Goal: Use online tool/utility: Utilize a website feature to perform a specific function

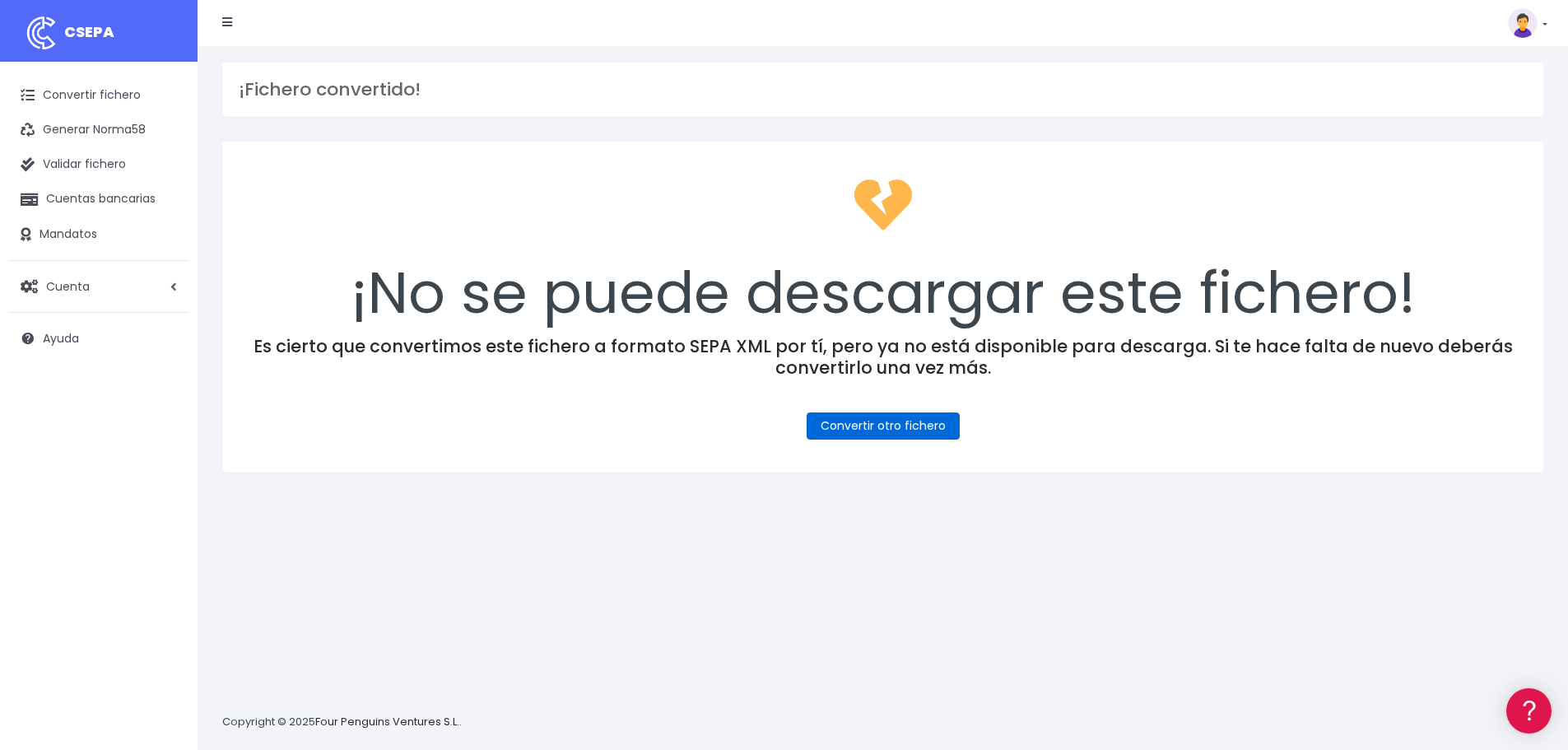
click at [871, 424] on link "Convertir otro fichero" at bounding box center [883, 426] width 153 height 28
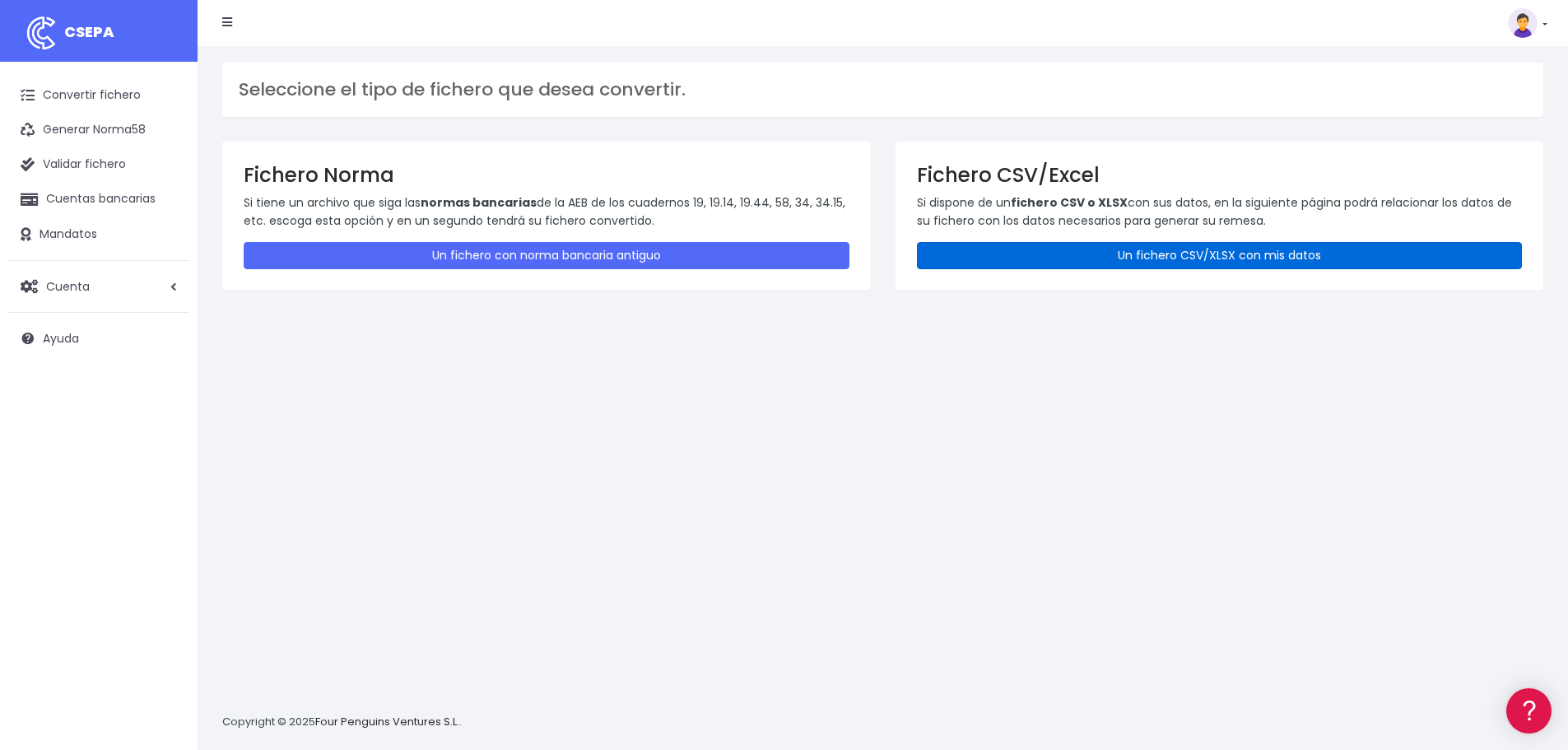
click at [1026, 261] on link "Un fichero CSV/XLSX con mis datos" at bounding box center [1220, 256] width 606 height 28
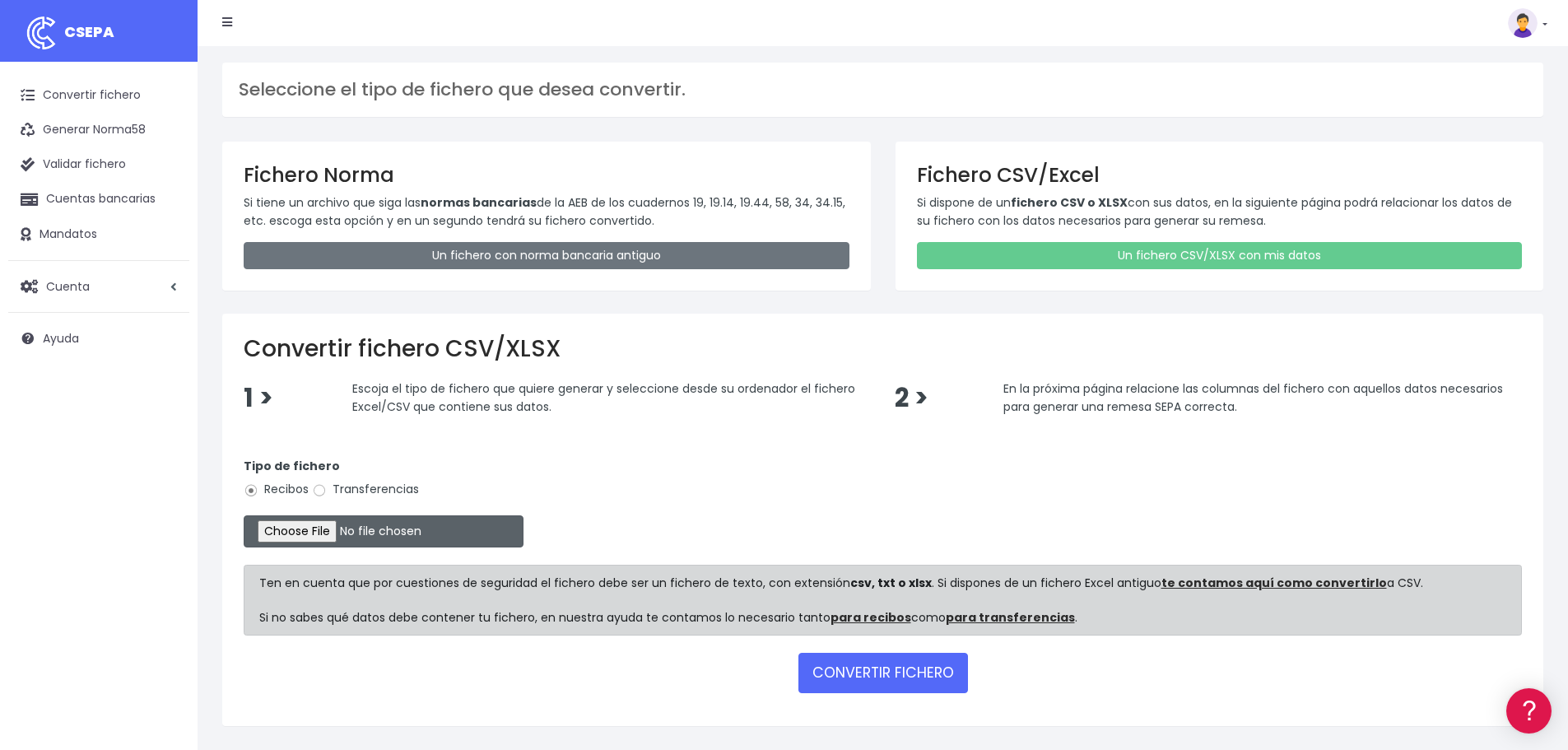
click at [323, 532] on input "file" at bounding box center [383, 530] width 280 height 32
type input "C:\fakepath\Remesa Cobros Confort^M 25082025.xlsx"
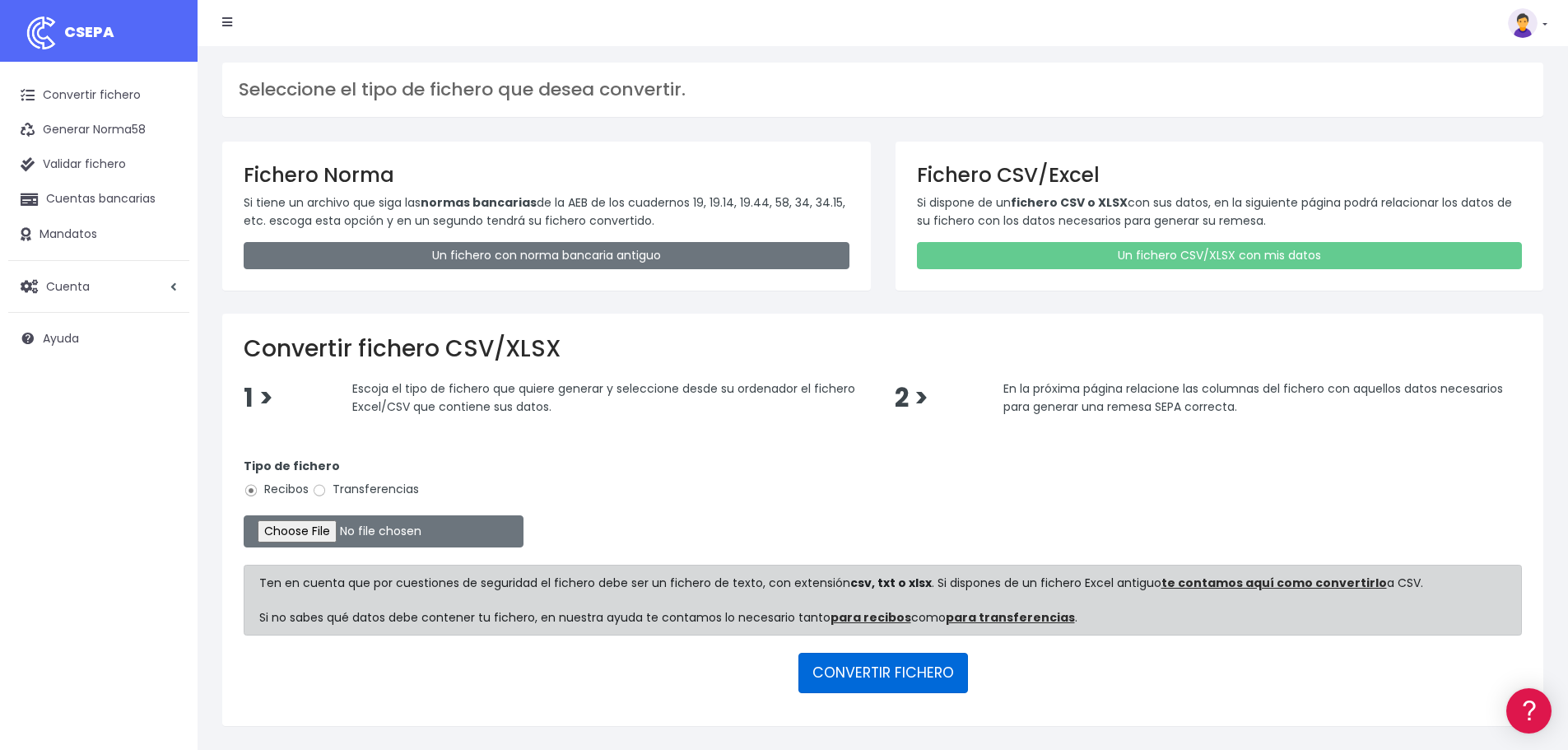
click at [861, 684] on button "CONVERTIR FICHERO" at bounding box center [883, 673] width 170 height 40
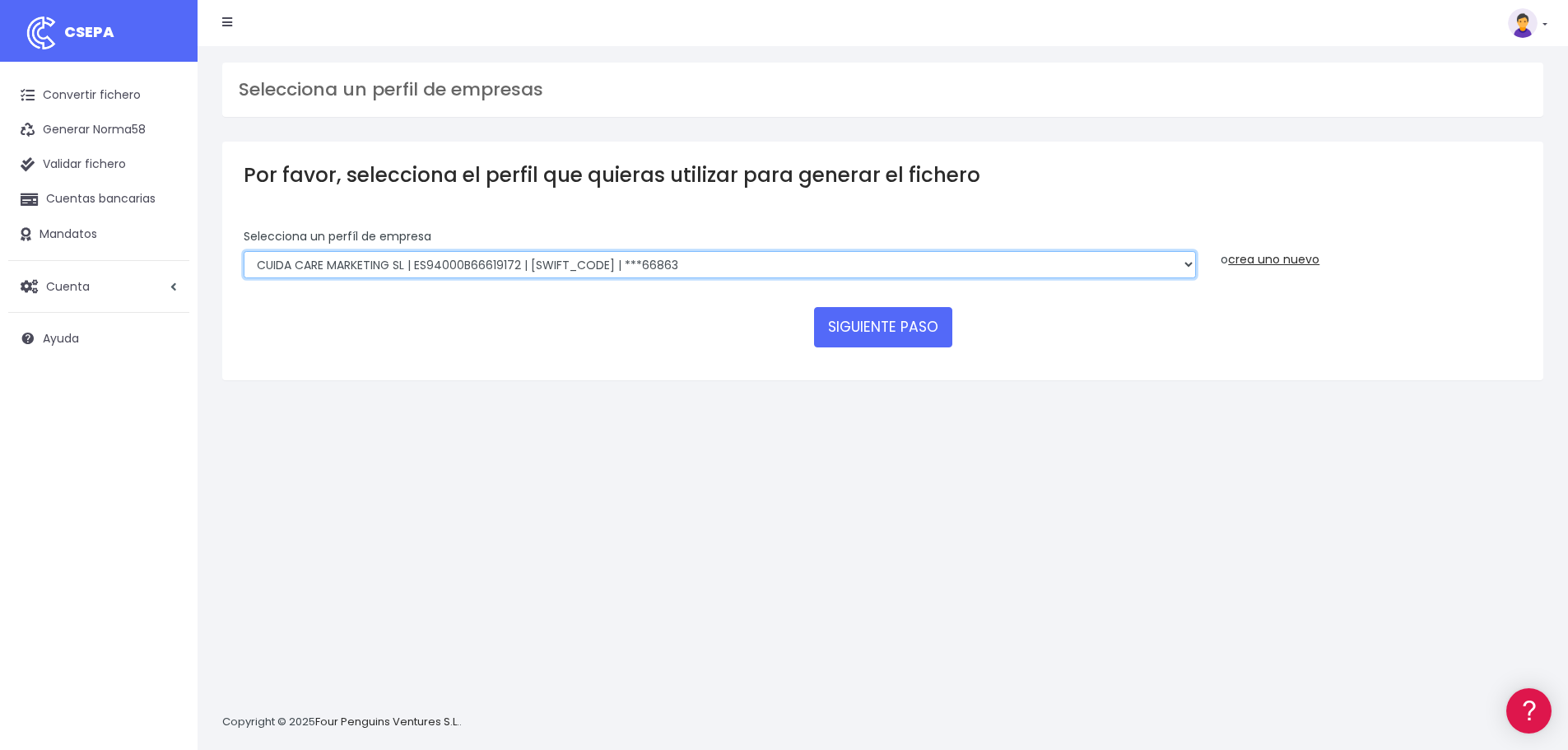
click at [691, 271] on select "Felizvita 2014 SL | ES04000B86993896 | CAIXESBBXXX | ***80224 CUIDA CARE MARKET…" at bounding box center [720, 265] width 952 height 28
click at [244, 251] on select "Felizvita 2014 SL | ES04000B86993896 | CAIXESBBXXX | ***80224 CUIDA CARE MARKET…" at bounding box center [720, 265] width 952 height 28
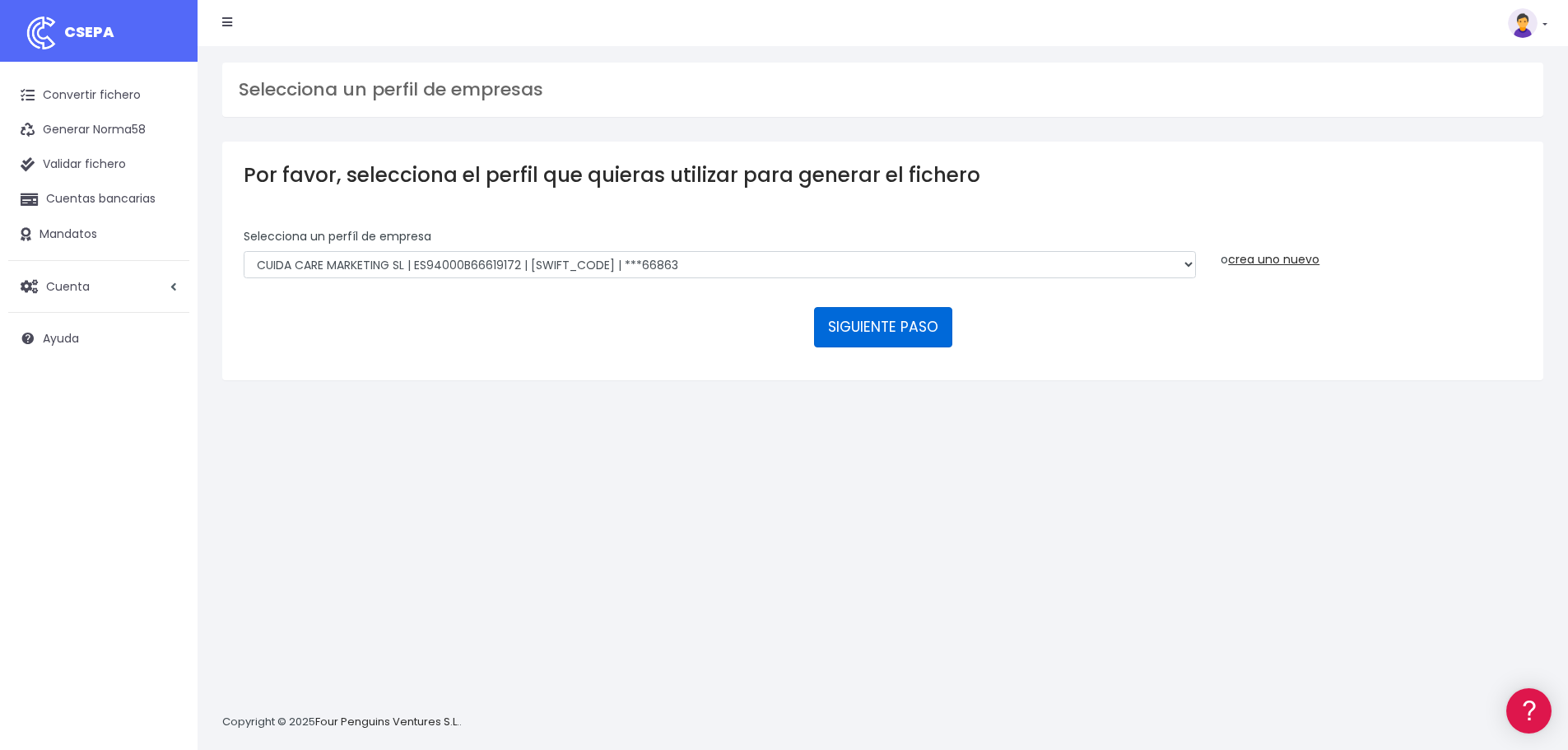
click at [821, 326] on button "SIGUIENTE PASO" at bounding box center [883, 327] width 139 height 40
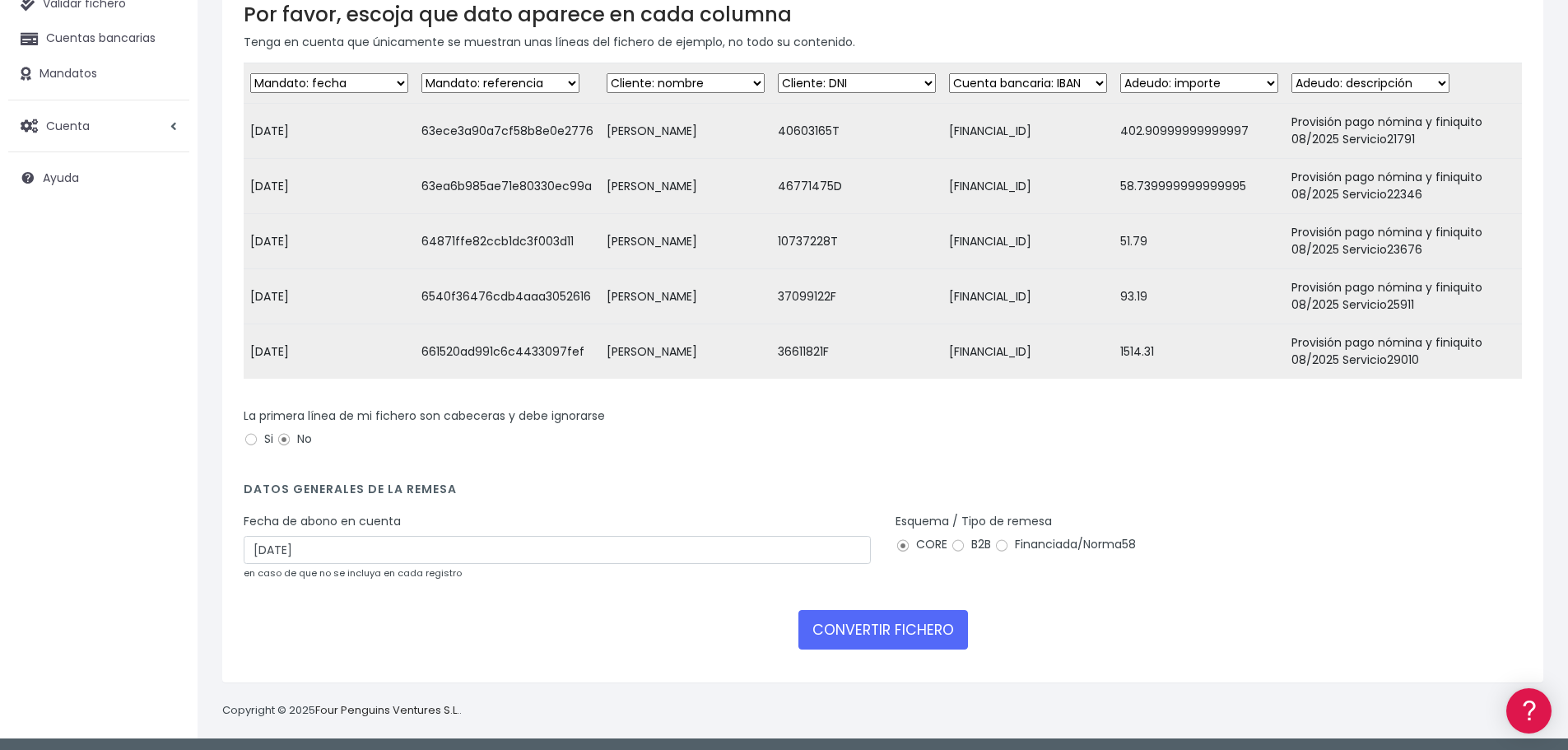
scroll to position [164, 0]
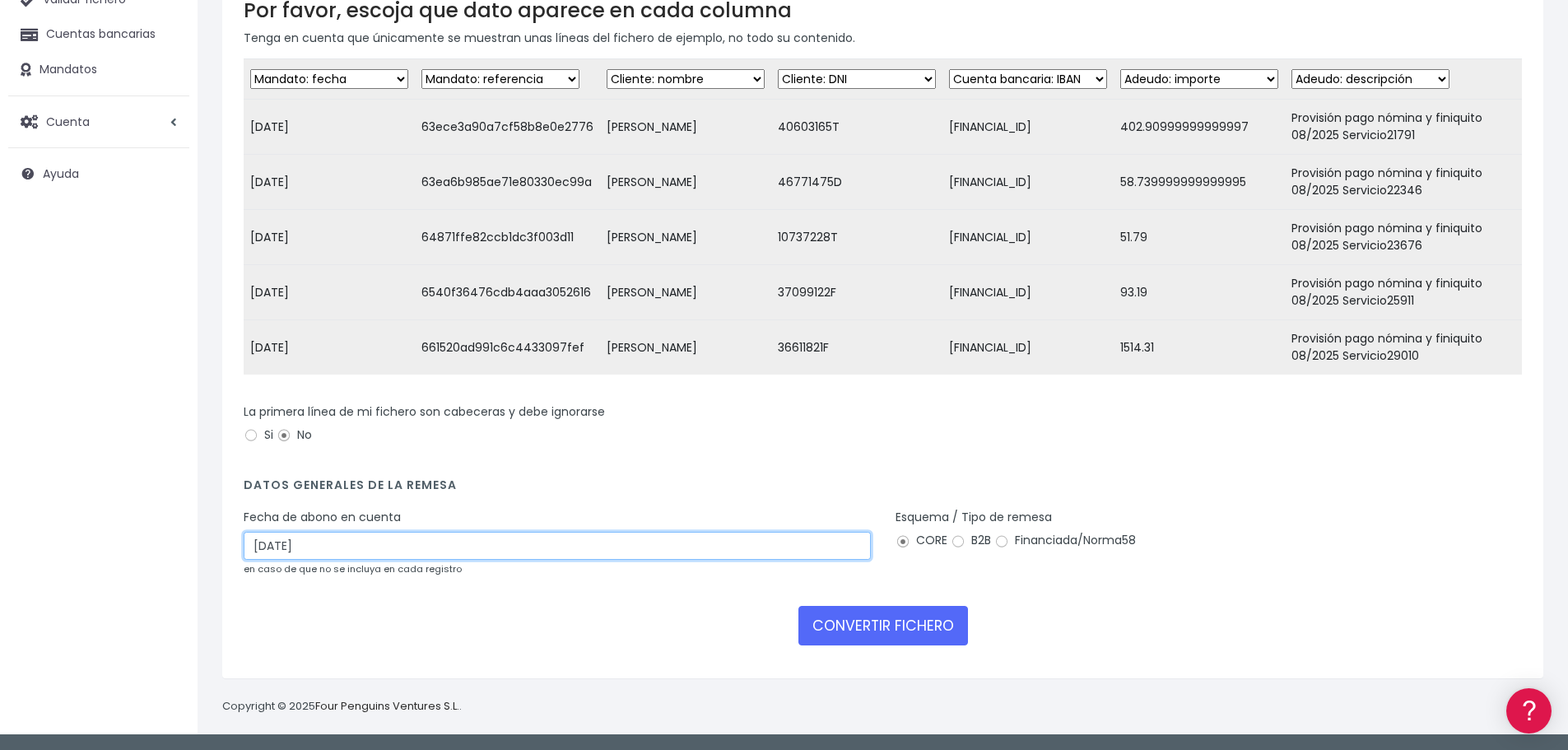
click at [365, 556] on input "[DATE]" at bounding box center [557, 546] width 627 height 28
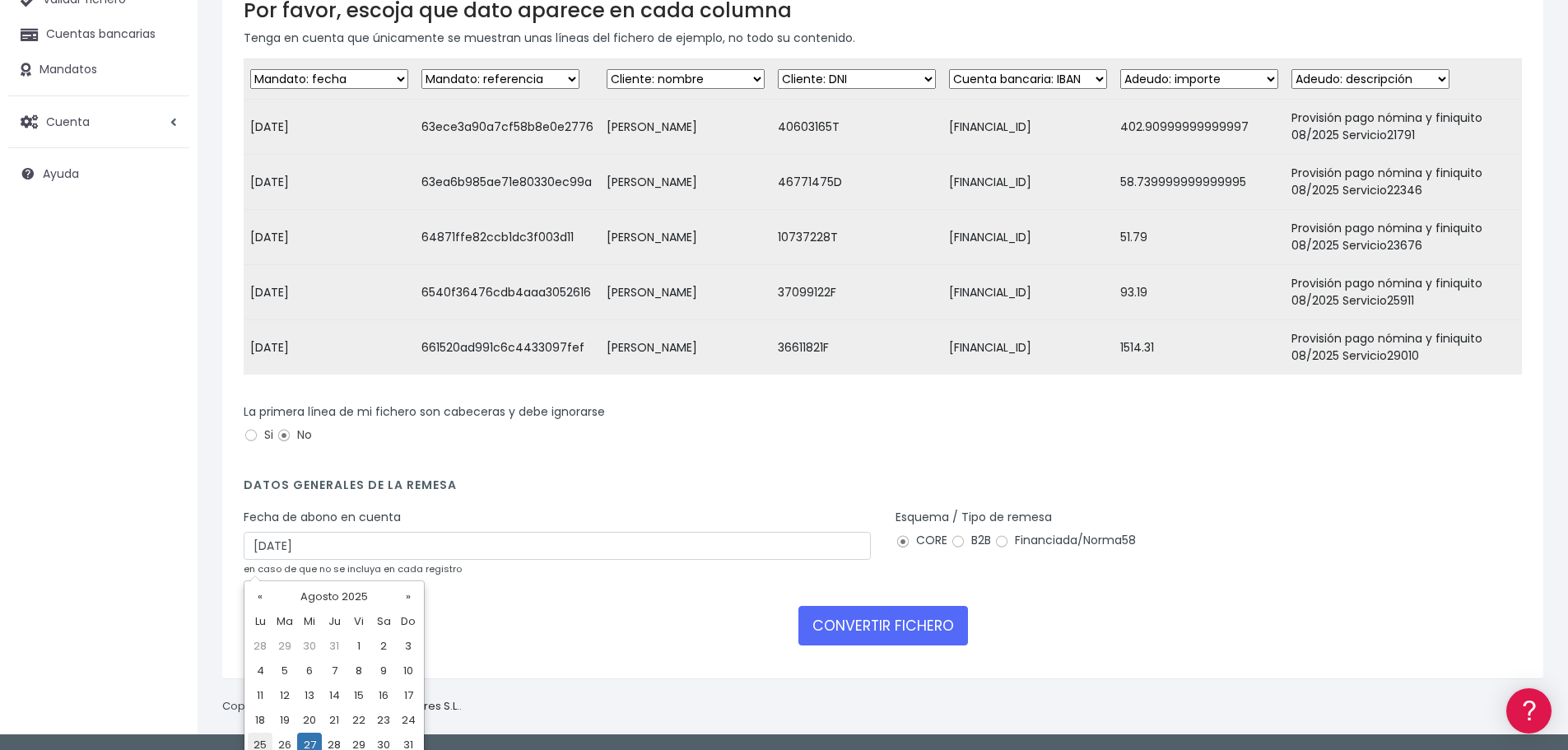
click at [259, 742] on td "25" at bounding box center [260, 745] width 25 height 25
type input "[DATE]"
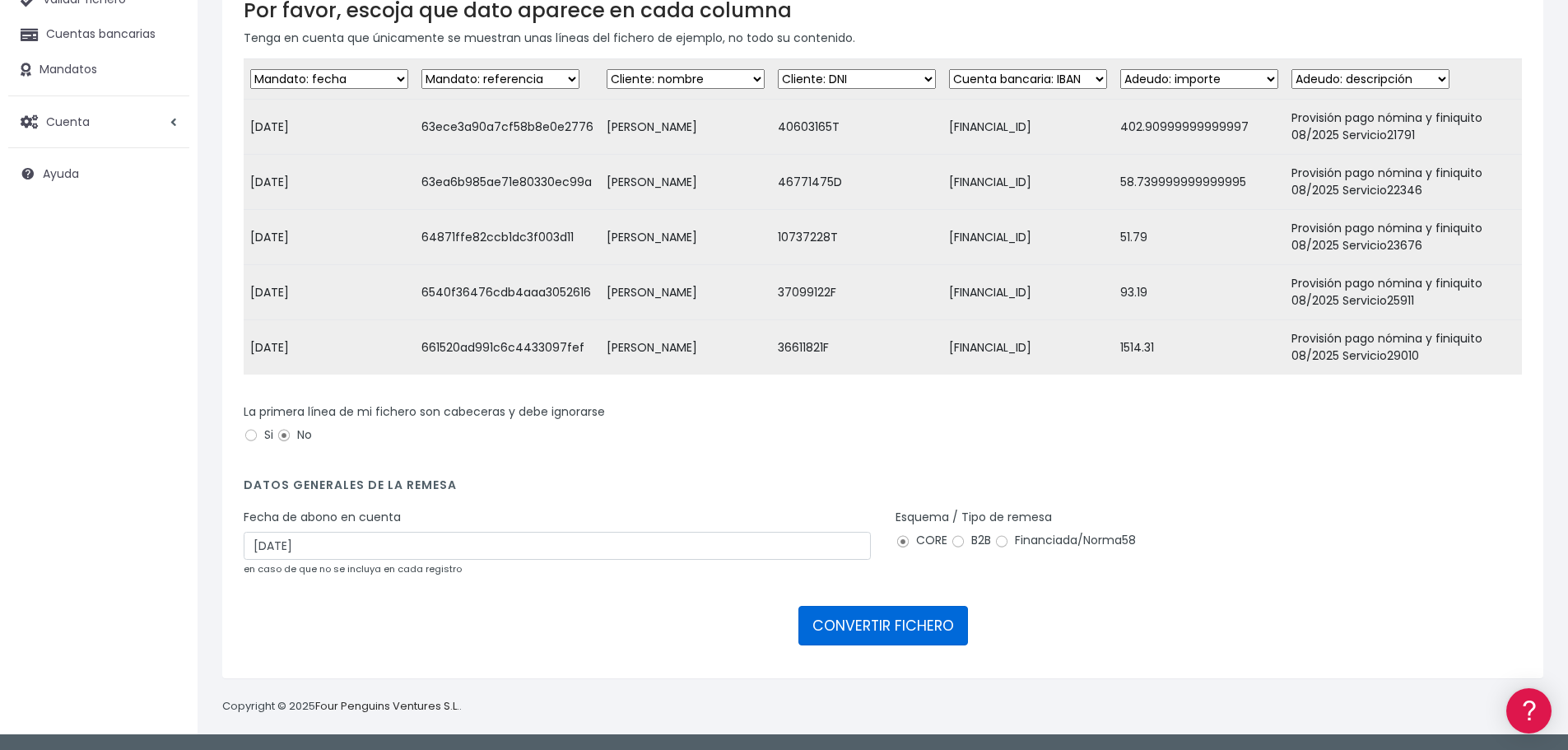
click at [859, 614] on button "CONVERTIR FICHERO" at bounding box center [883, 626] width 170 height 40
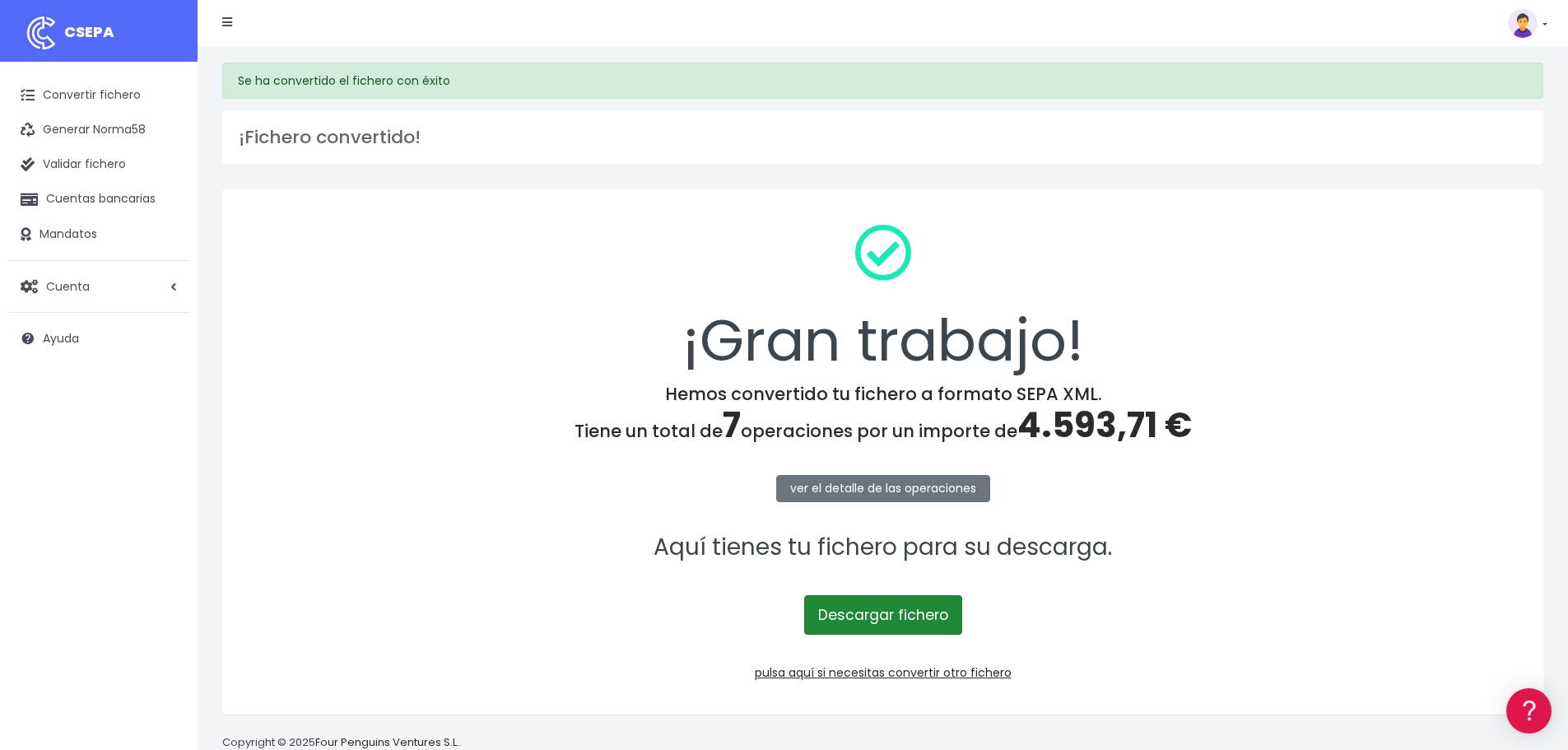
click at [912, 617] on link "Descargar fichero" at bounding box center [883, 615] width 158 height 40
click at [898, 676] on link "pulsa aquí si necesitas convertir otro fichero" at bounding box center [883, 672] width 257 height 16
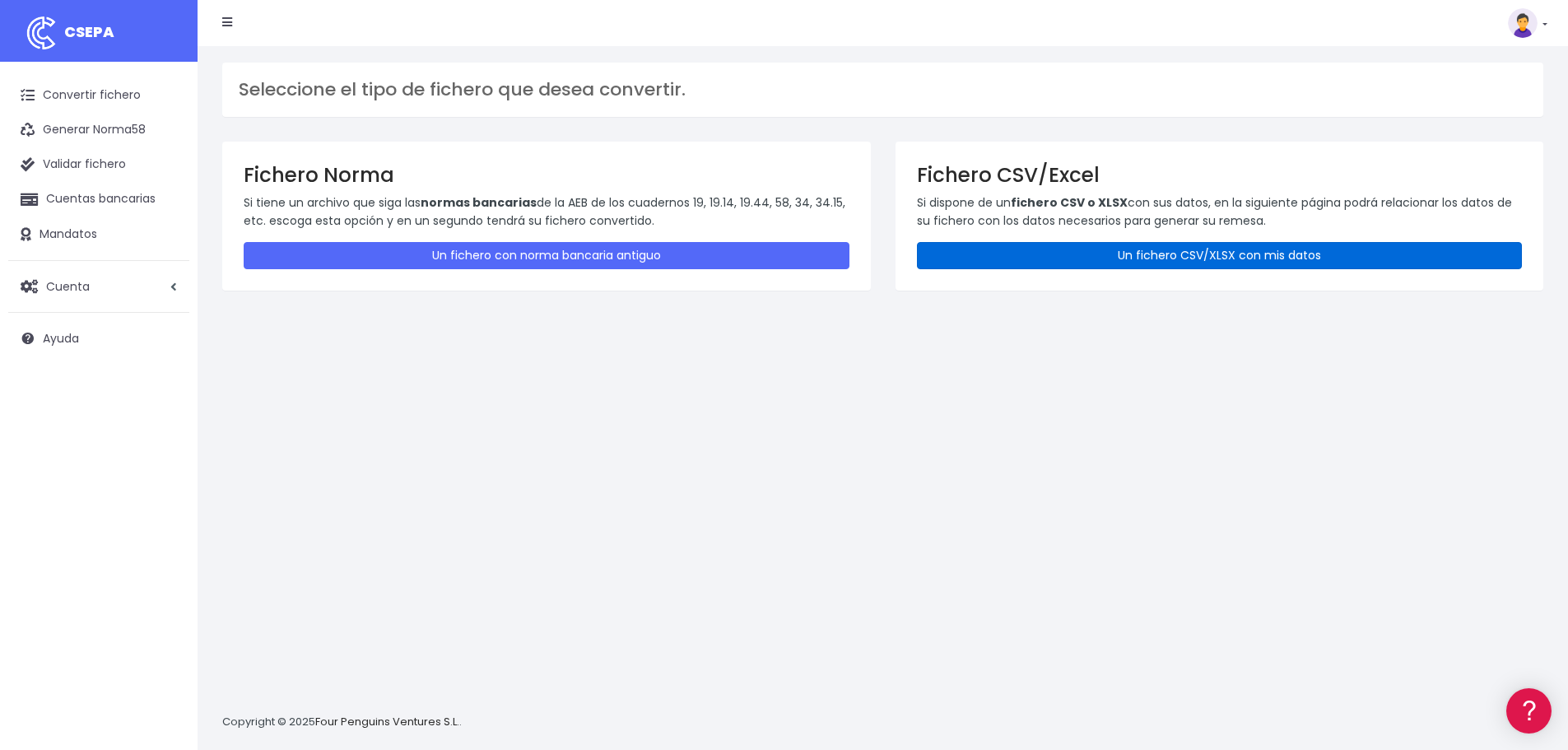
click at [1030, 250] on link "Un fichero CSV/XLSX con mis datos" at bounding box center [1220, 256] width 606 height 28
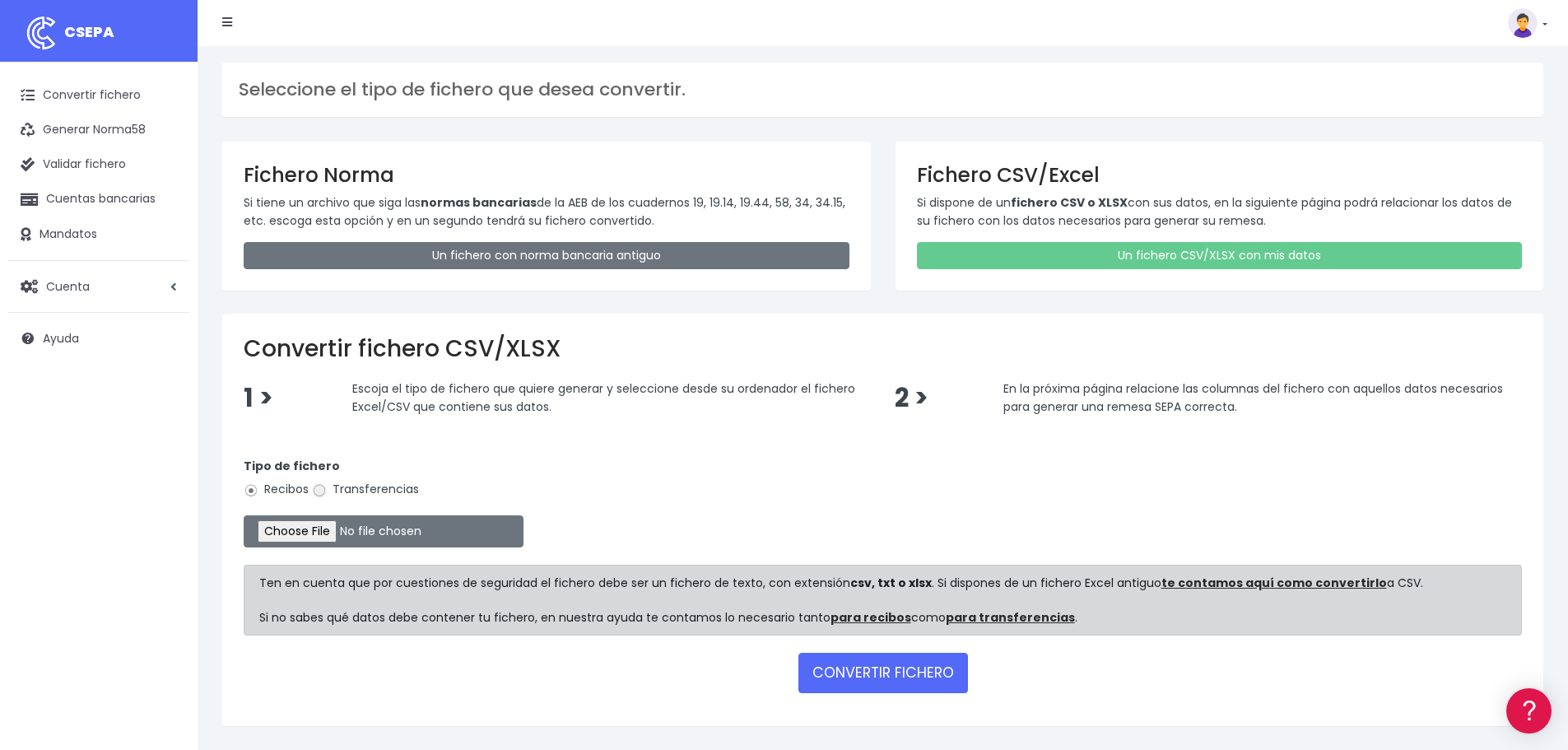
click at [323, 490] on input "Transferencias" at bounding box center [319, 490] width 15 height 15
radio input "true"
click at [332, 526] on input "file" at bounding box center [383, 530] width 280 height 32
type input "C:\fakepath\Remesa Pagos Devs Confort 25082025.xlsx"
click at [843, 680] on button "CONVERTIR FICHERO" at bounding box center [883, 673] width 170 height 40
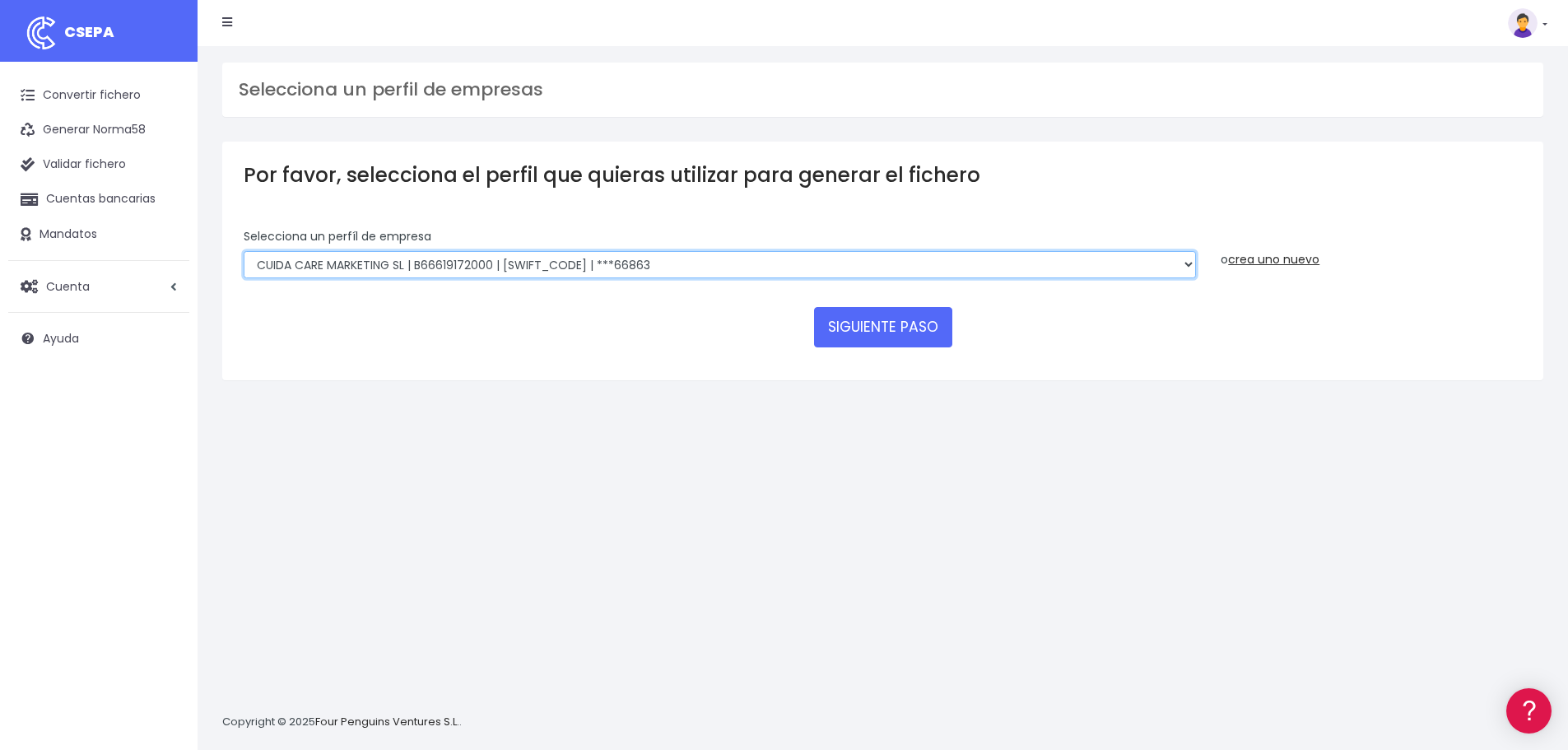
click at [694, 271] on select "Felizvita 2014 SL | B86993896 | CAIXESBBXXX | ***80224 Assisvita Asistencia S.L…" at bounding box center [720, 265] width 952 height 28
click at [244, 251] on select "Felizvita 2014 SL | B86993896 | CAIXESBBXXX | ***80224 Assisvita Asistencia S.L…" at bounding box center [720, 265] width 952 height 28
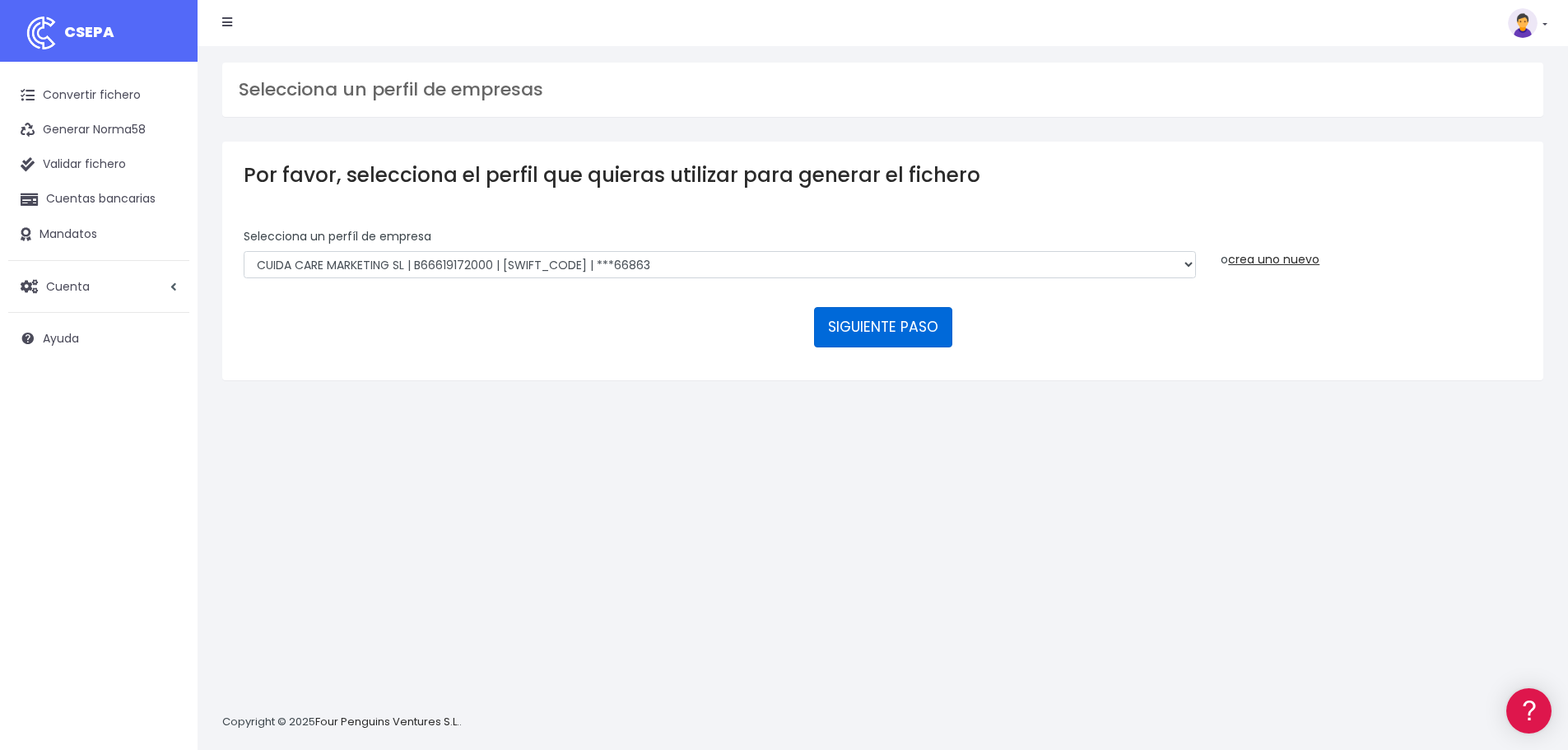
click at [865, 326] on button "SIGUIENTE PASO" at bounding box center [883, 327] width 139 height 40
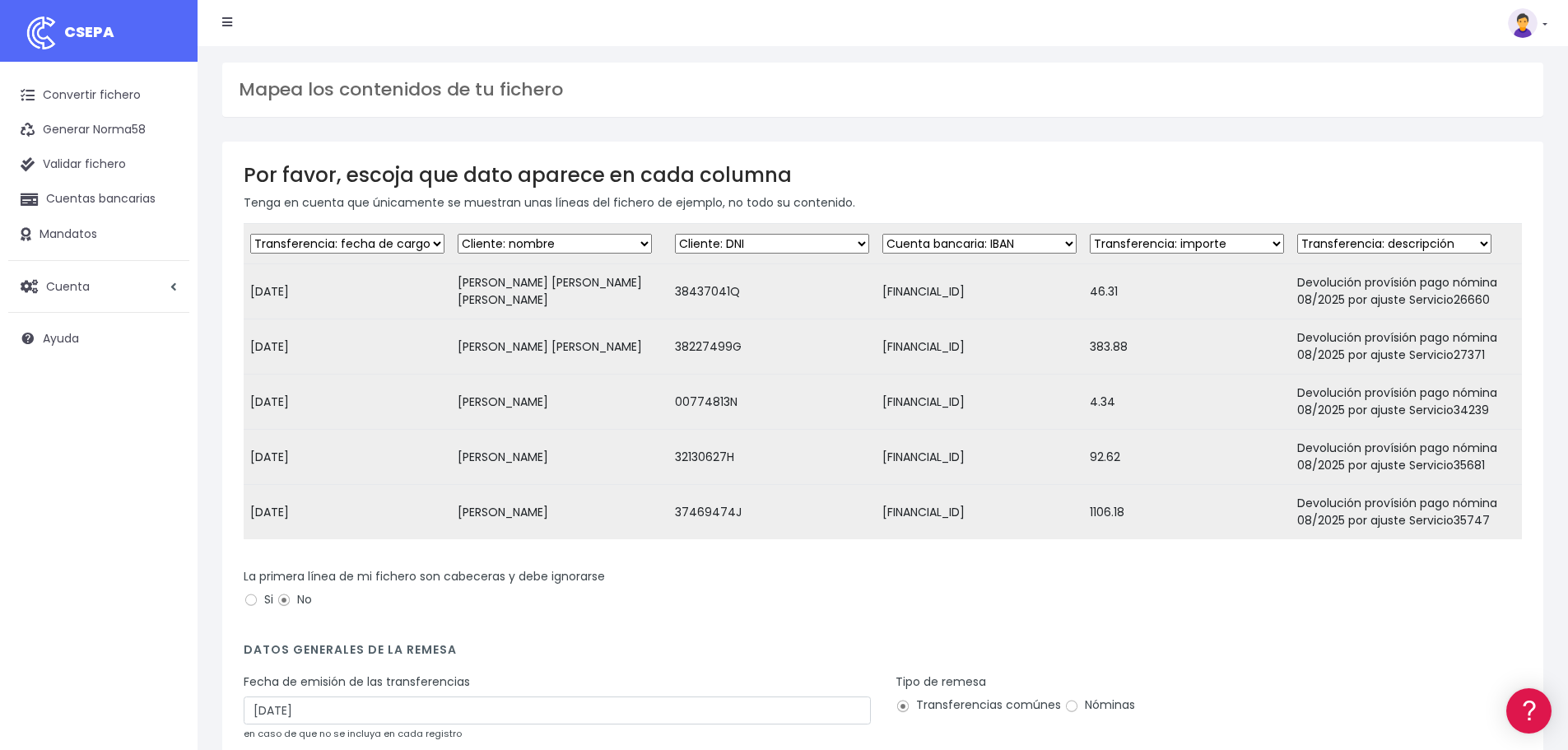
scroll to position [83, 0]
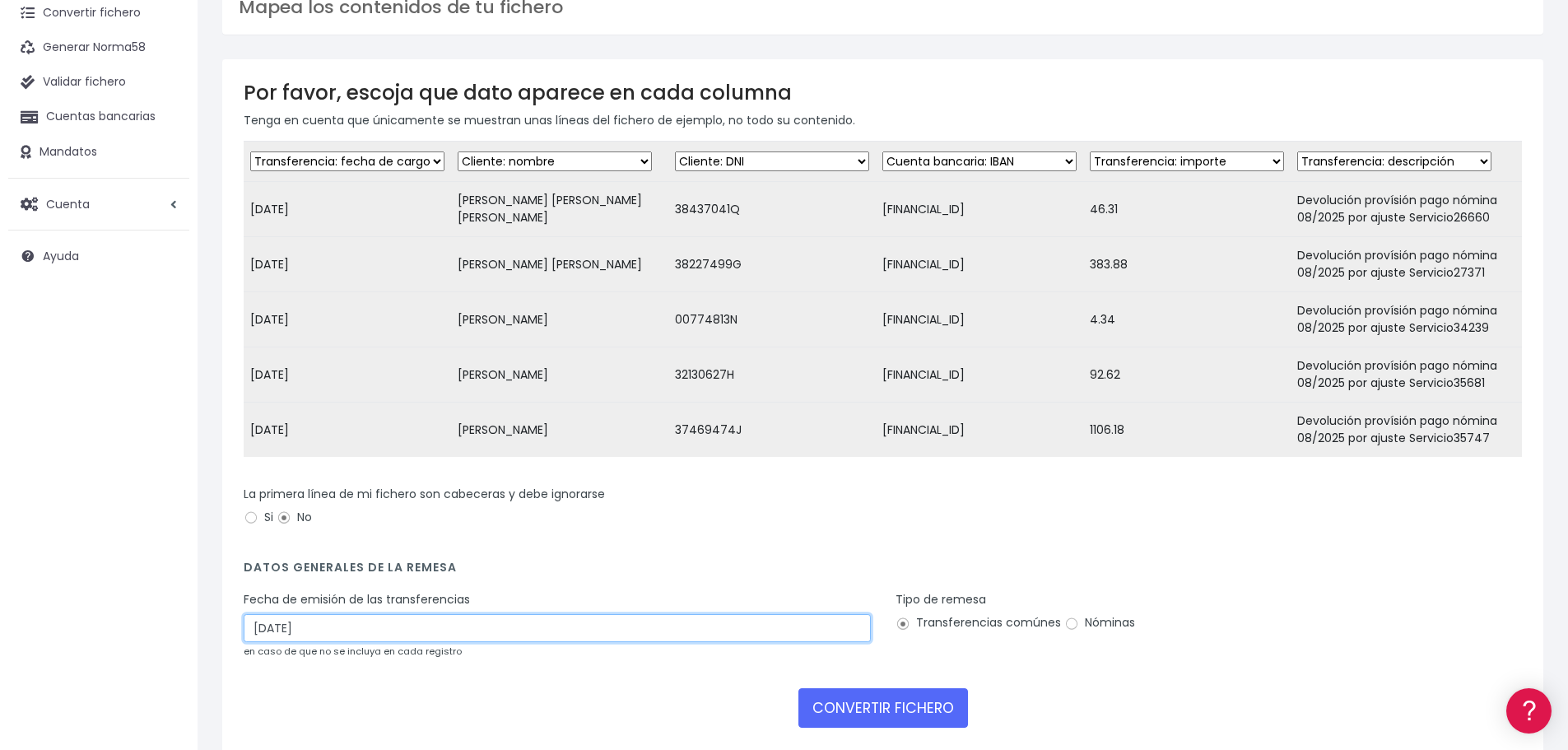
click at [375, 631] on input "[DATE]" at bounding box center [557, 628] width 627 height 28
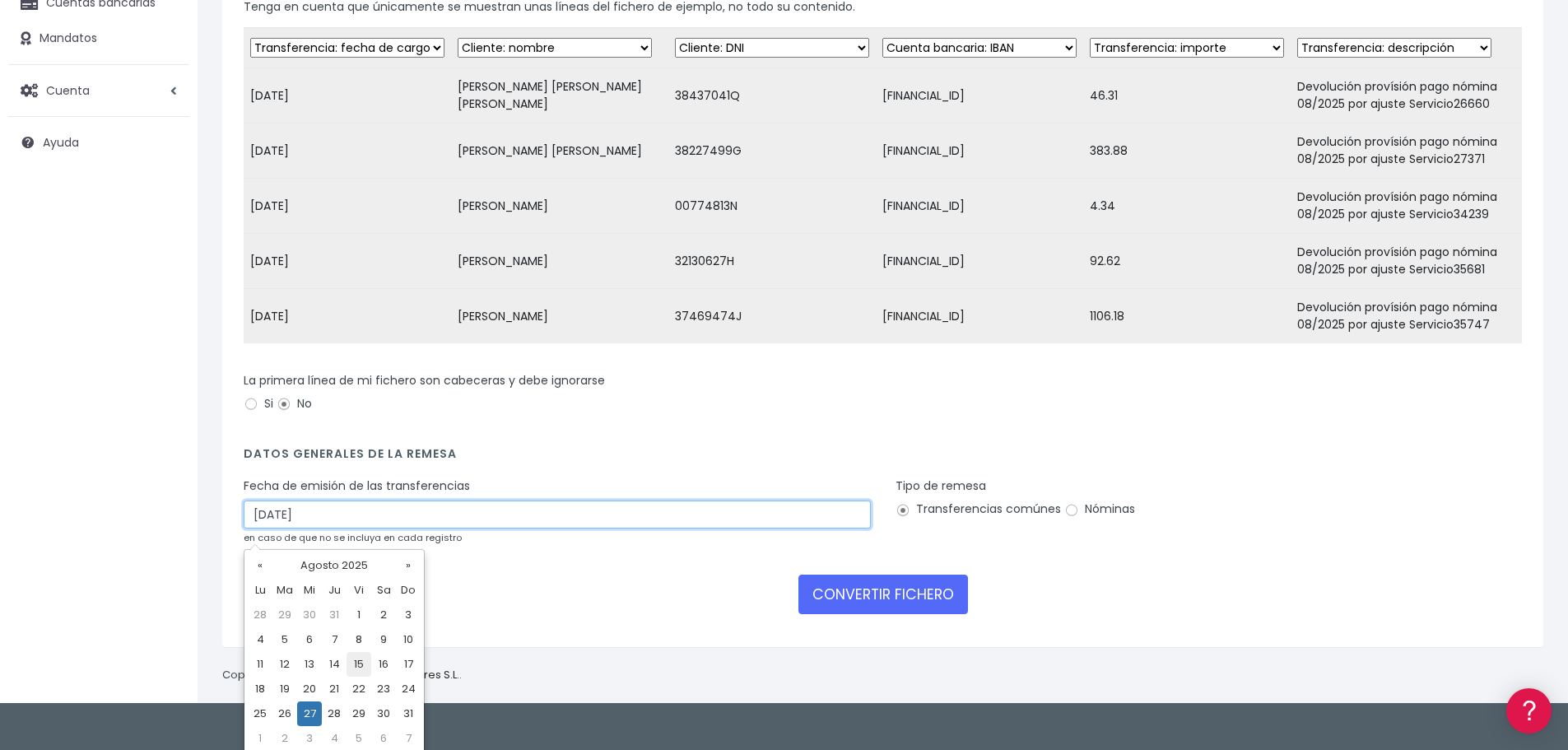
scroll to position [201, 0]
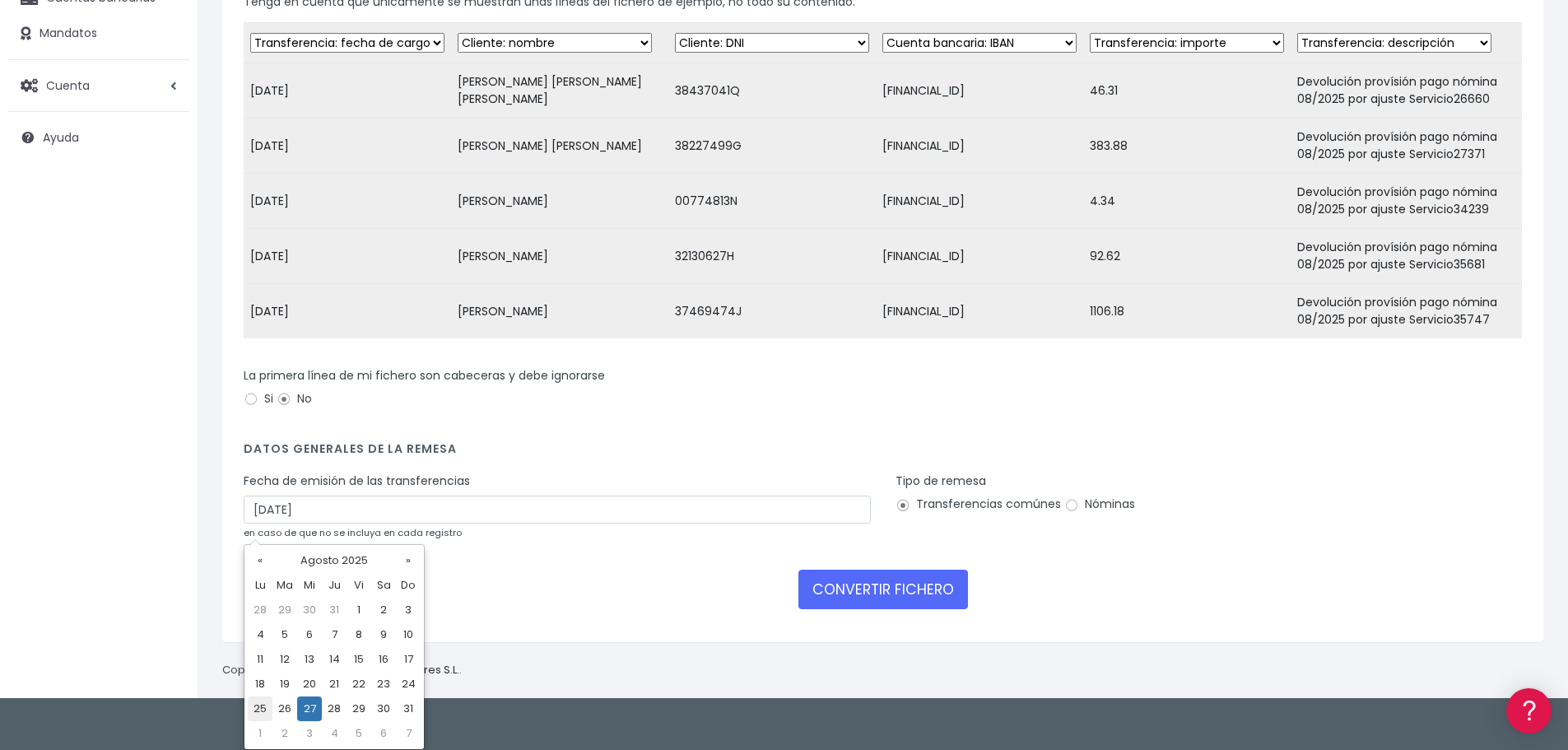
click at [260, 704] on td "25" at bounding box center [260, 709] width 25 height 25
type input "25/08/2025"
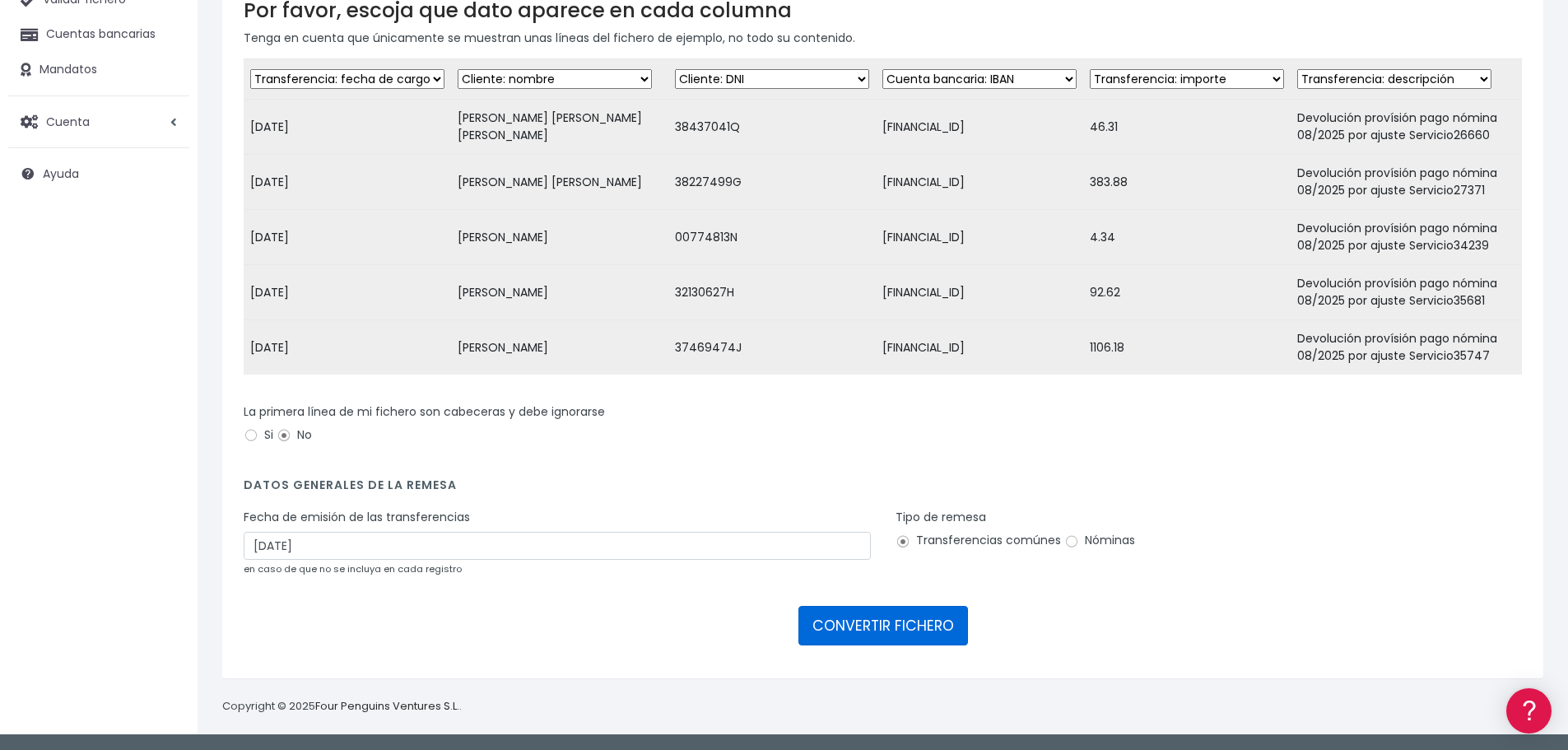
click at [903, 618] on button "CONVERTIR FICHERO" at bounding box center [883, 626] width 170 height 40
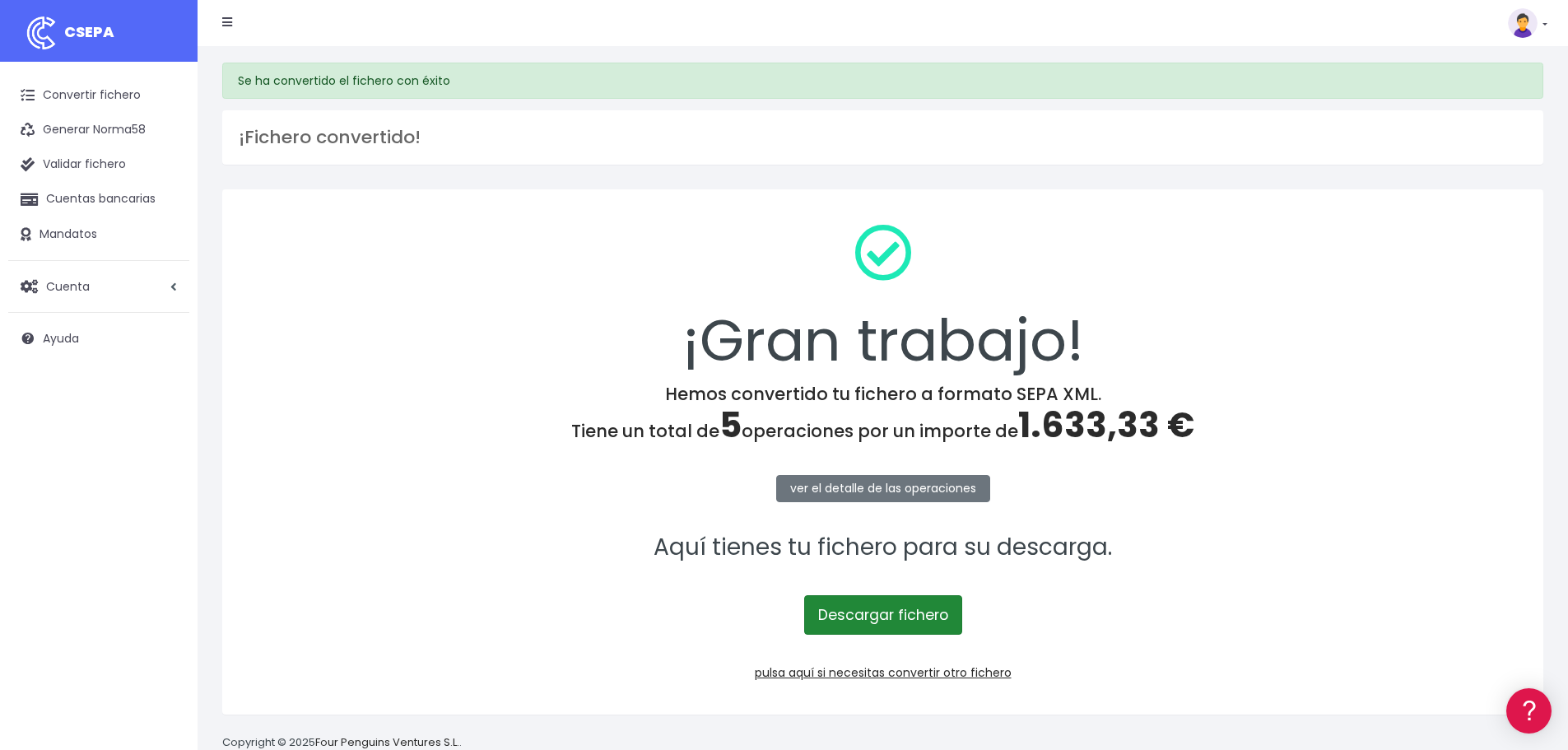
click at [906, 609] on link "Descargar fichero" at bounding box center [883, 615] width 158 height 40
